Goal: Task Accomplishment & Management: Use online tool/utility

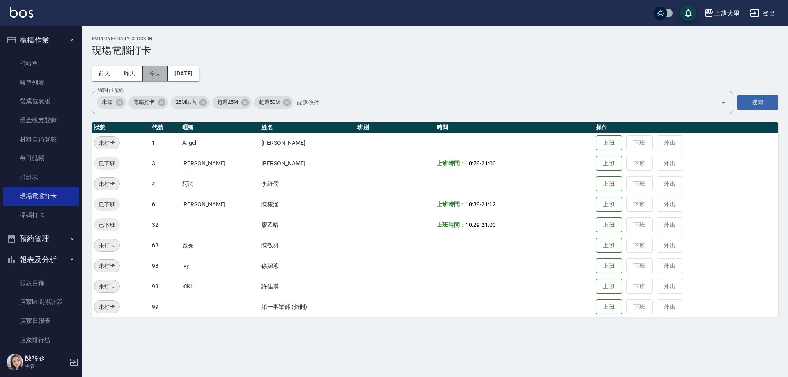
click at [156, 73] on button "今天" at bounding box center [155, 73] width 25 height 15
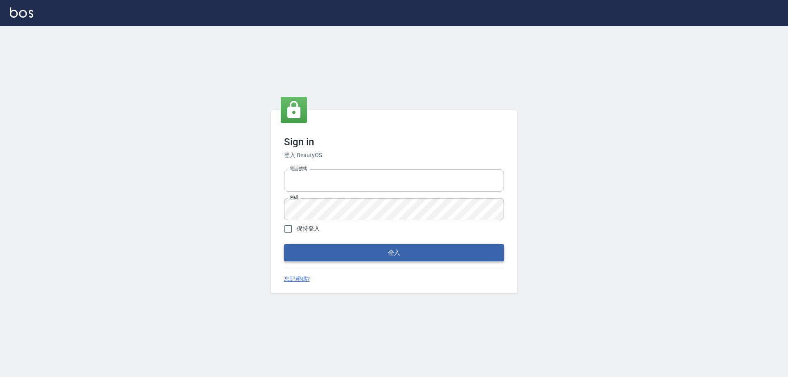
type input "0927586163"
click at [339, 250] on button "登入" at bounding box center [394, 252] width 220 height 17
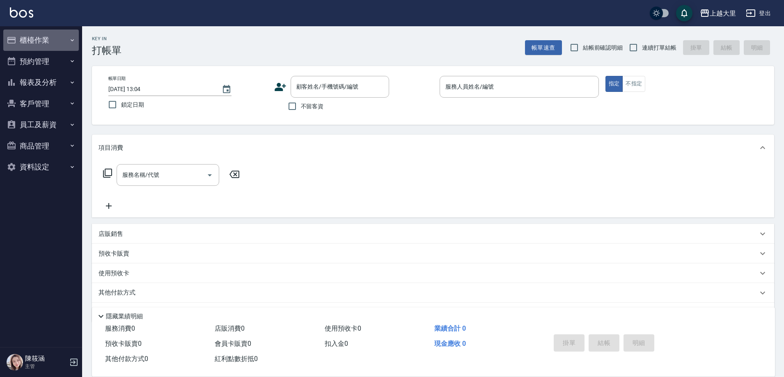
click at [11, 46] on button "櫃檯作業" at bounding box center [41, 40] width 76 height 21
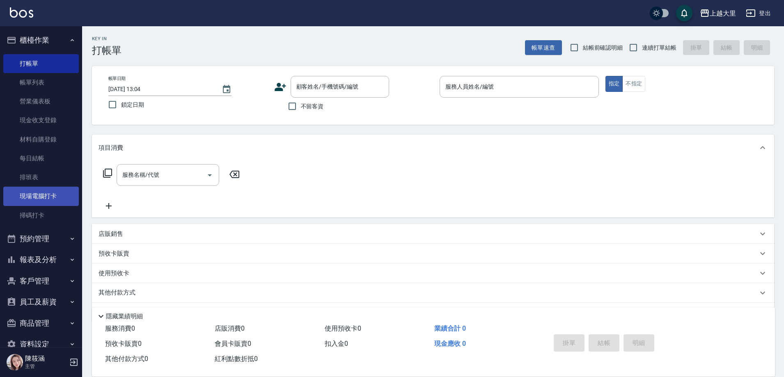
click at [62, 204] on link "現場電腦打卡" at bounding box center [41, 196] width 76 height 19
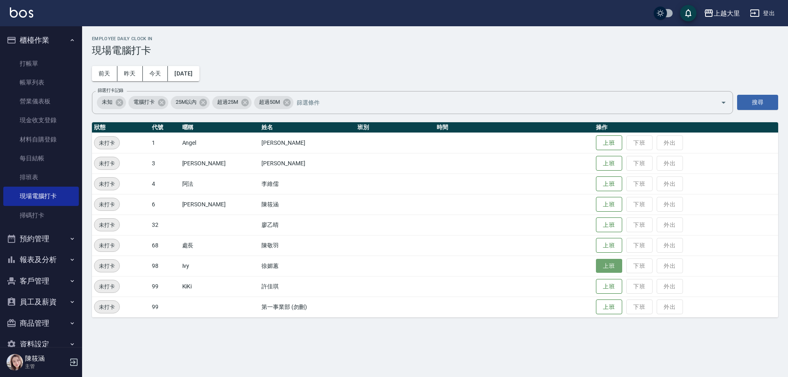
click at [597, 261] on button "上班" at bounding box center [609, 266] width 26 height 14
click at [611, 218] on button "上班" at bounding box center [609, 225] width 26 height 14
